Goal: Register for event/course

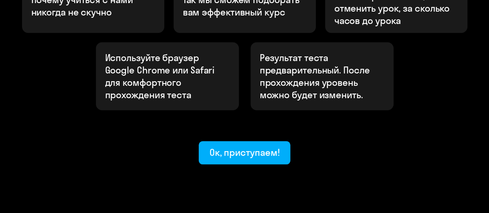
scroll to position [345, 0]
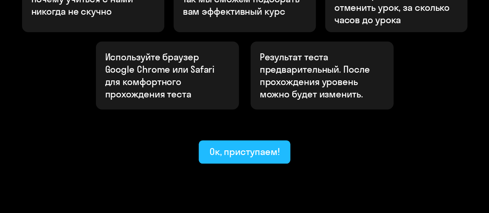
click at [267, 145] on div "Ок, приступаем!" at bounding box center [245, 151] width 70 height 12
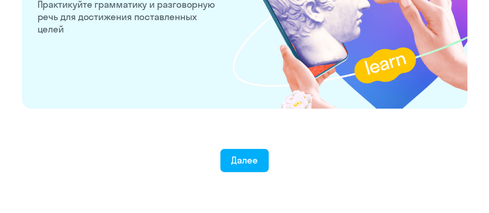
scroll to position [1580, 0]
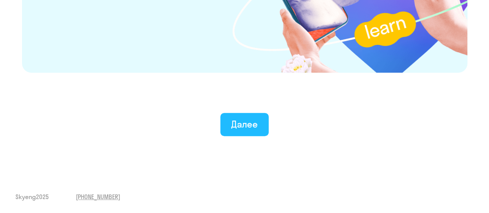
click at [246, 129] on div "Далее" at bounding box center [244, 124] width 27 height 12
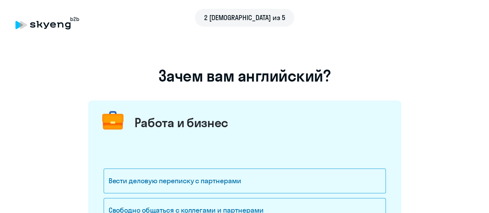
scroll to position [39, 0]
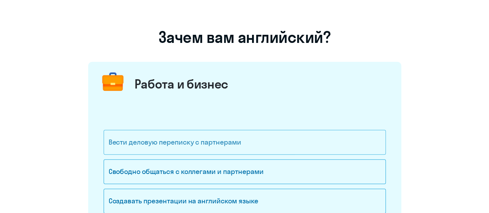
click at [210, 140] on div "Вести деловую переписку с партнерами" at bounding box center [245, 142] width 282 height 25
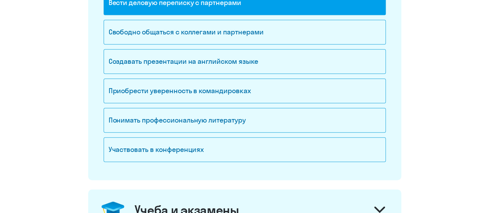
scroll to position [155, 0]
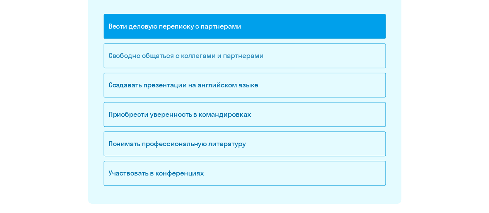
click at [254, 65] on div "Свободно общаться с коллегами и партнерами" at bounding box center [245, 55] width 282 height 25
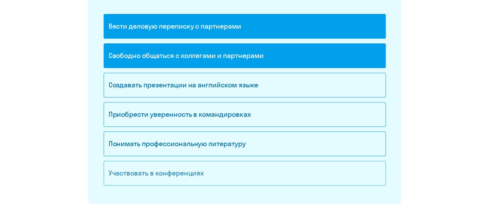
click at [293, 174] on div "Участвовать в конференциях" at bounding box center [245, 173] width 282 height 25
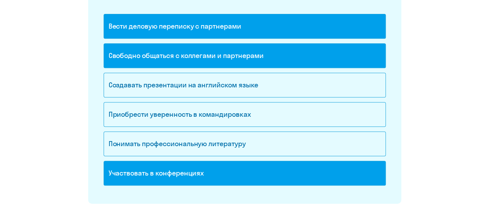
click at [344, 172] on div "Участвовать в конференциях" at bounding box center [245, 173] width 282 height 25
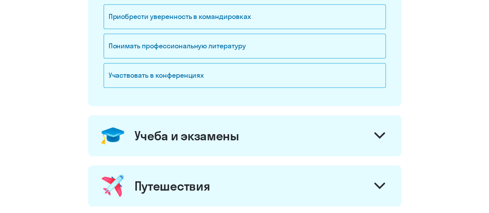
scroll to position [271, 0]
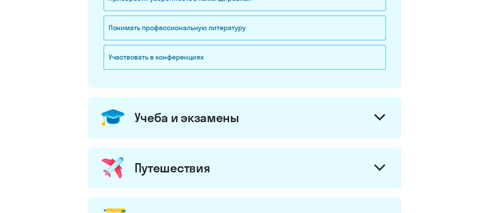
click at [364, 128] on div "Учеба и экзамены" at bounding box center [244, 117] width 313 height 41
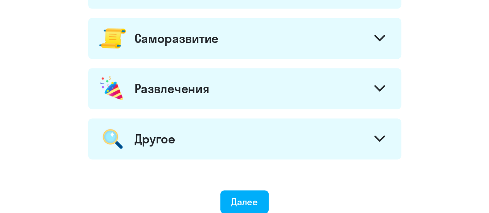
scroll to position [619, 0]
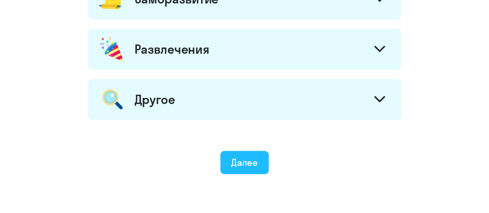
click at [249, 163] on div "Далее" at bounding box center [244, 162] width 27 height 12
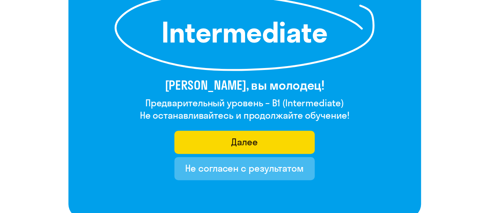
scroll to position [116, 0]
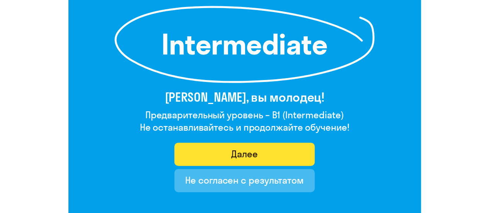
click at [200, 151] on button "Далее" at bounding box center [244, 154] width 140 height 23
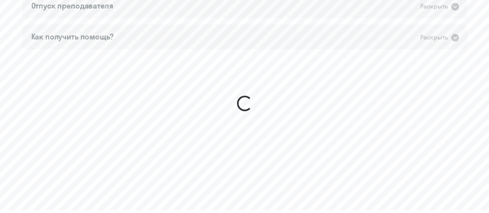
scroll to position [704, 0]
